Goal: Information Seeking & Learning: Stay updated

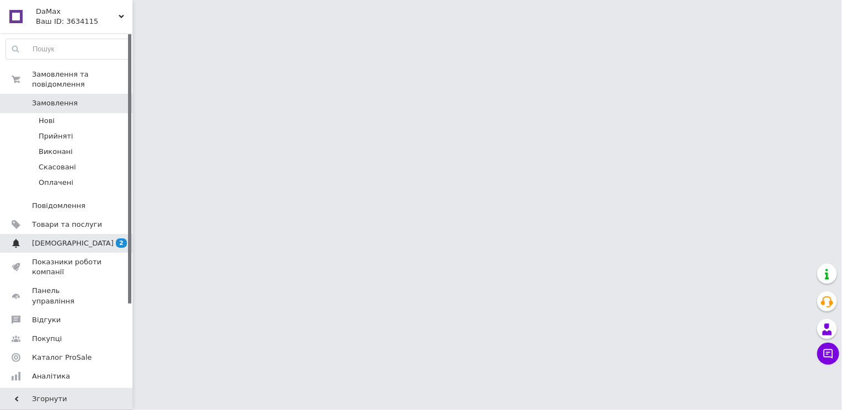
click at [43, 238] on span "[DEMOGRAPHIC_DATA]" at bounding box center [73, 243] width 82 height 10
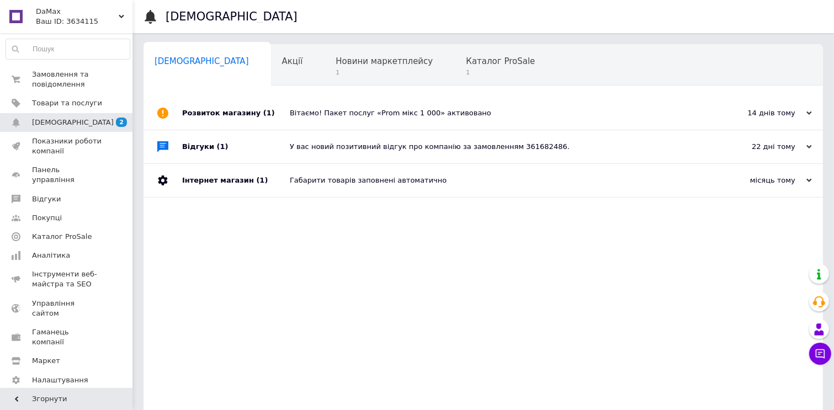
click at [354, 89] on div "Сповіщення 0 Акції 0 Новини маркетплейсу 1 Каталог ProSale 1 Навчання та заходи…" at bounding box center [484, 238] width 680 height 389
click at [352, 71] on span "1" at bounding box center [384, 72] width 97 height 8
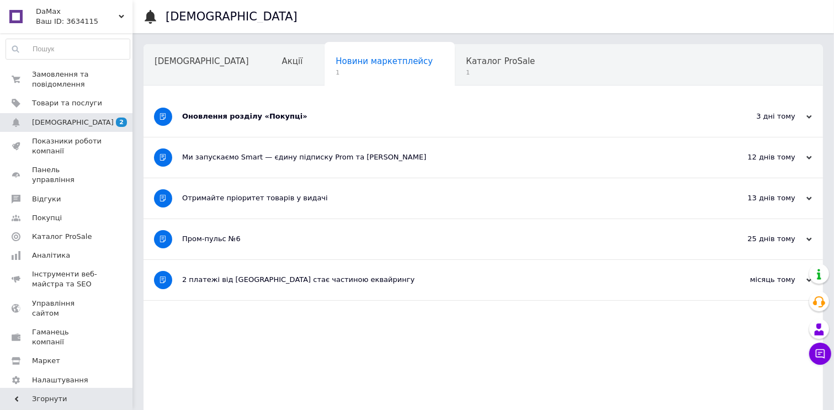
click at [263, 113] on div "Оновлення розділу «Покупці»" at bounding box center [441, 117] width 519 height 10
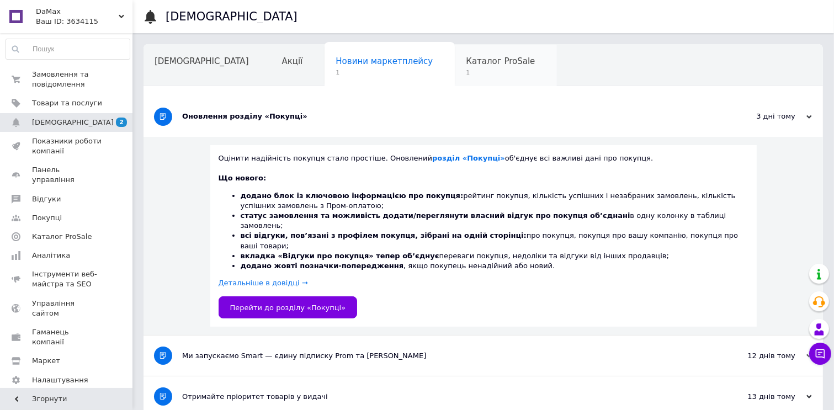
click at [466, 63] on span "Каталог ProSale" at bounding box center [500, 61] width 69 height 10
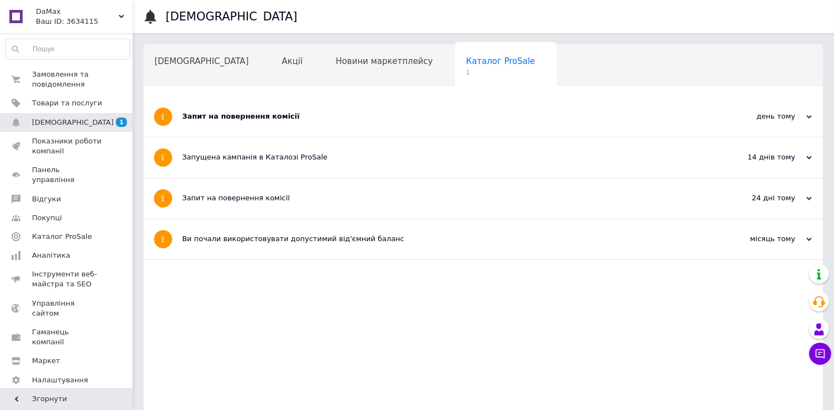
click at [226, 120] on div "Запит на повернення комісії" at bounding box center [441, 117] width 519 height 10
